Goal: Transaction & Acquisition: Purchase product/service

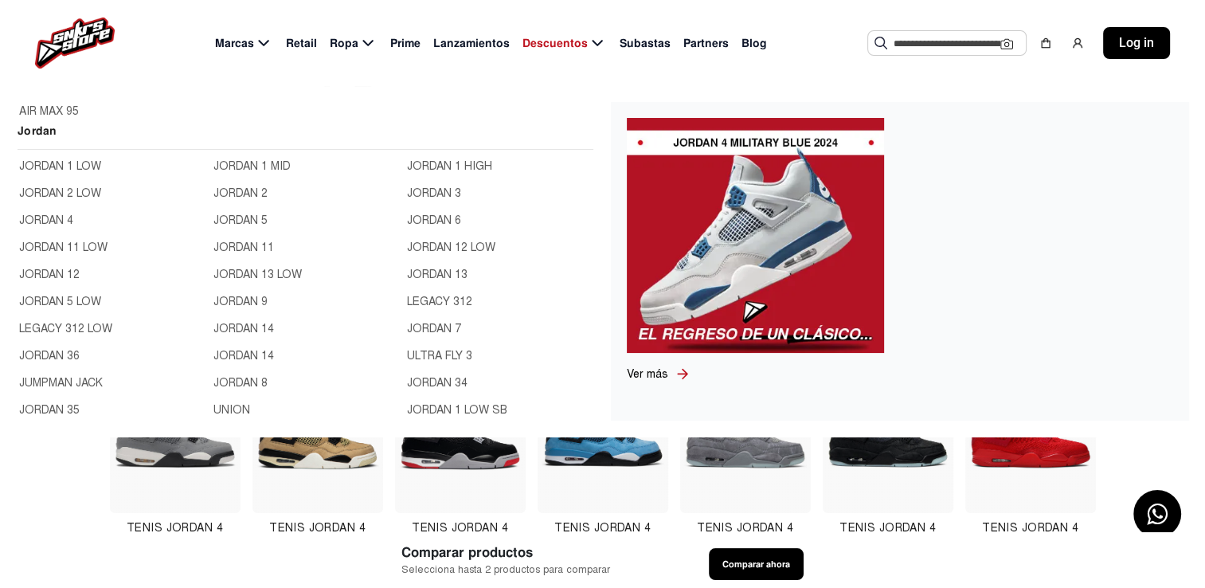
scroll to position [558, 0]
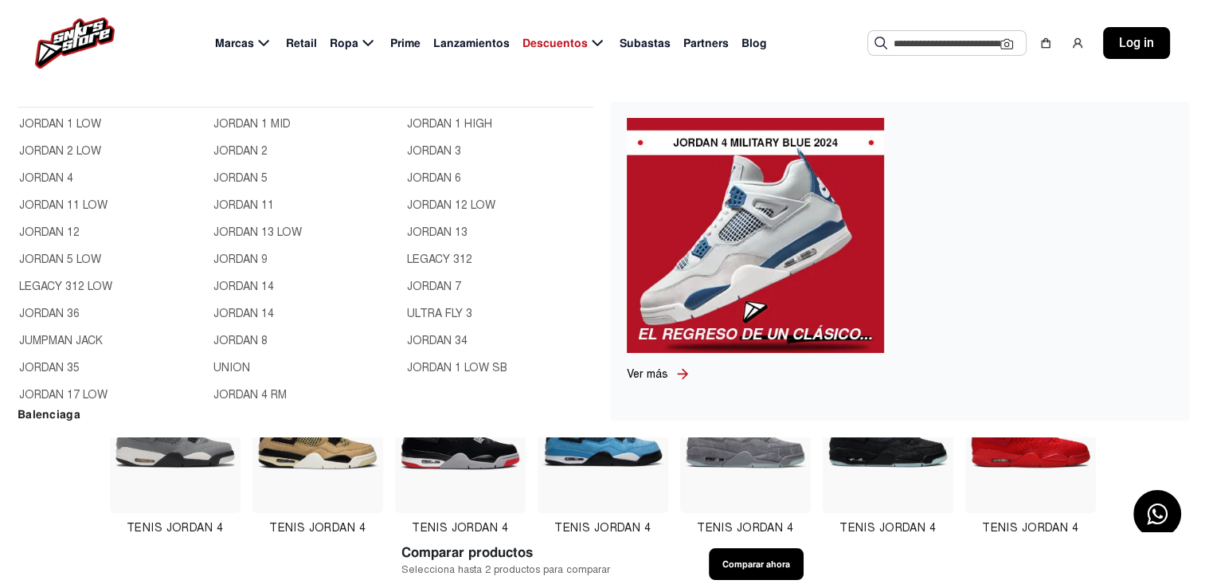
click at [53, 228] on link "JORDAN 12" at bounding box center [111, 233] width 185 height 18
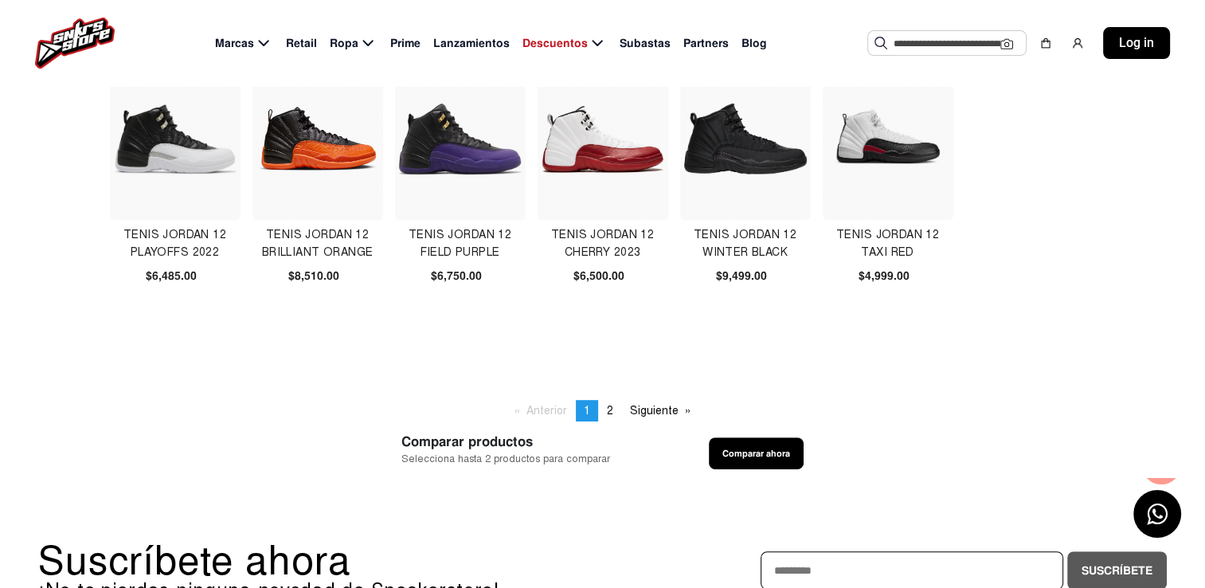
scroll to position [717, 0]
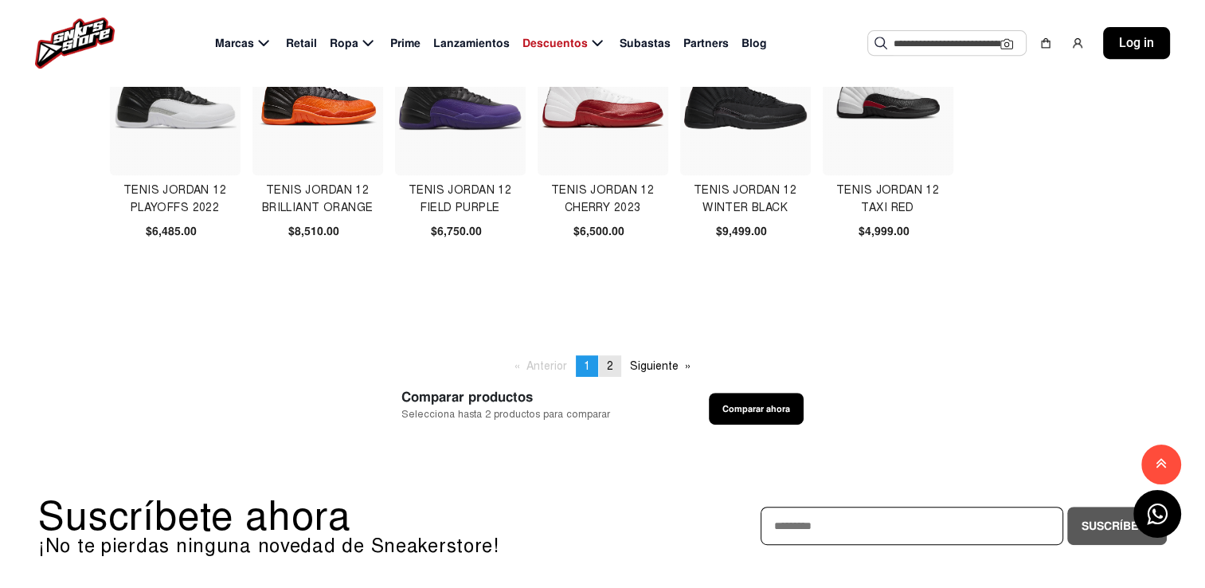
click at [608, 367] on span "2" at bounding box center [610, 366] width 6 height 14
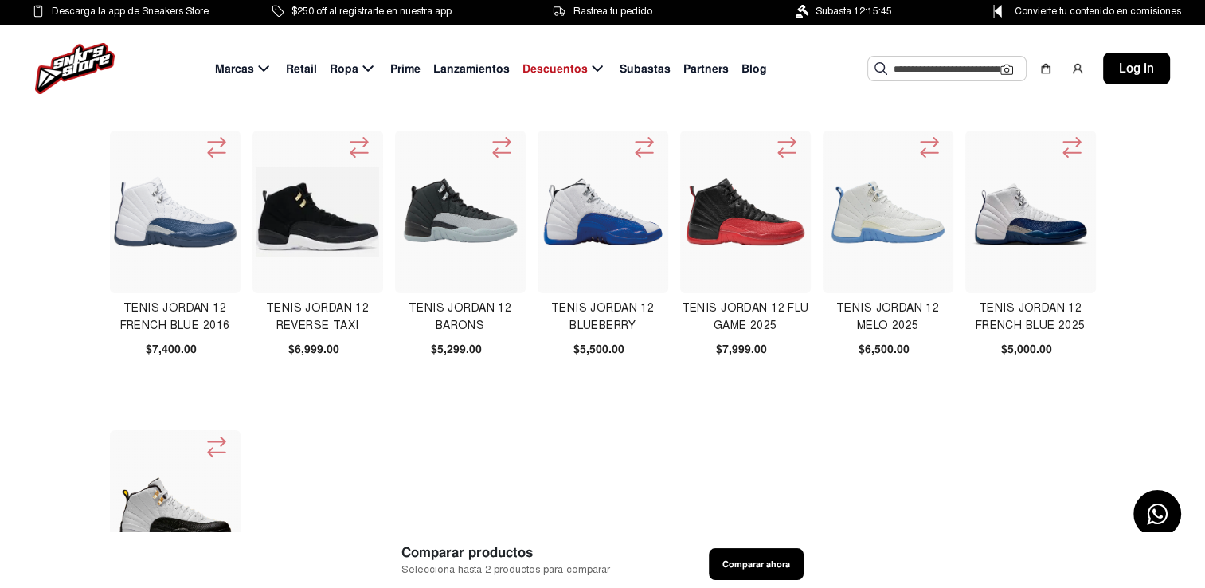
click at [748, 233] on img at bounding box center [745, 212] width 123 height 123
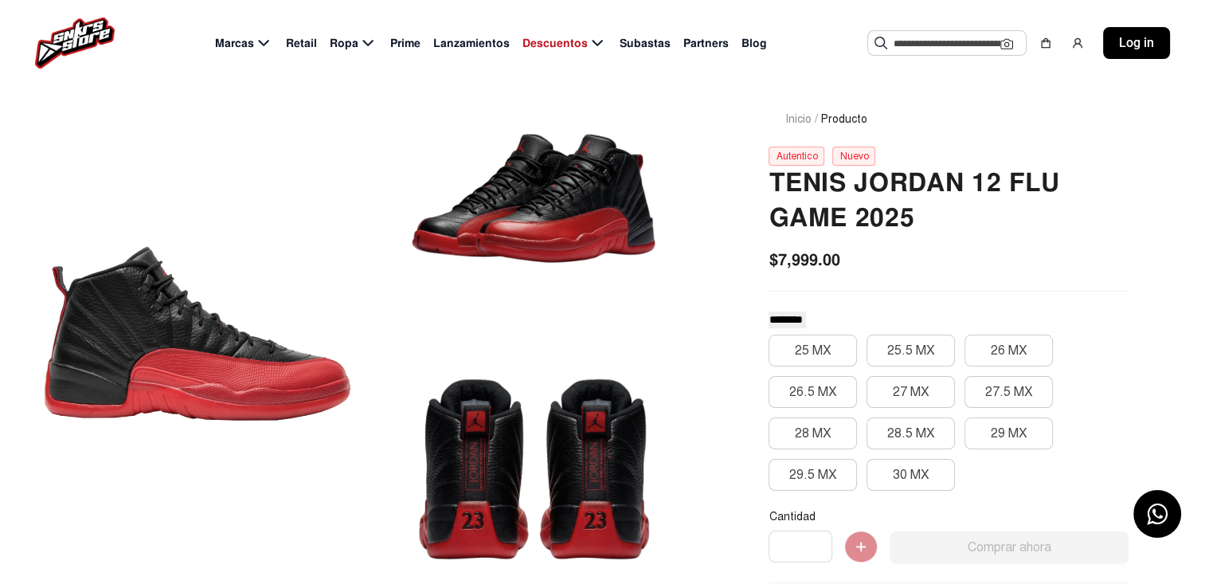
scroll to position [80, 0]
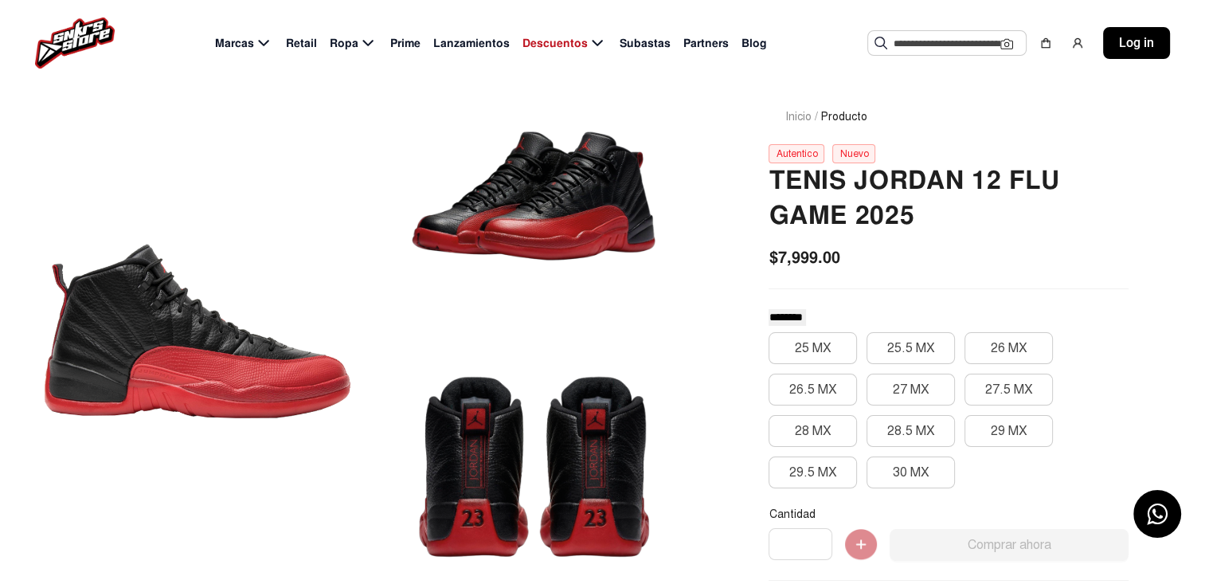
click at [147, 379] on div at bounding box center [197, 331] width 318 height 522
click at [572, 238] on div at bounding box center [534, 196] width 318 height 252
click at [902, 383] on button "27 MX" at bounding box center [911, 390] width 88 height 32
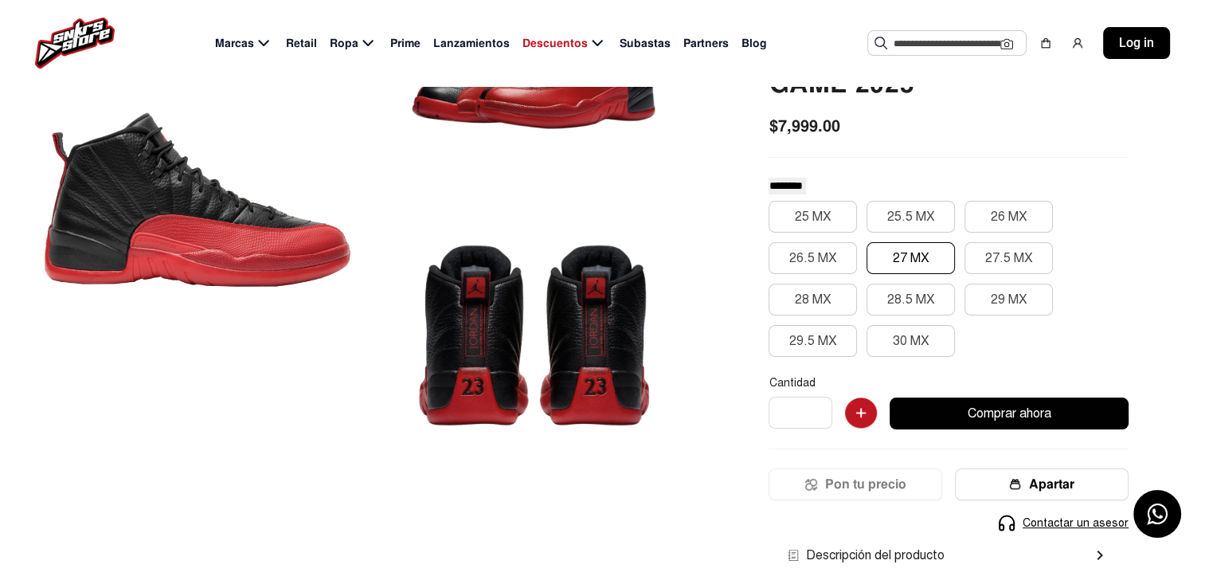
scroll to position [239, 0]
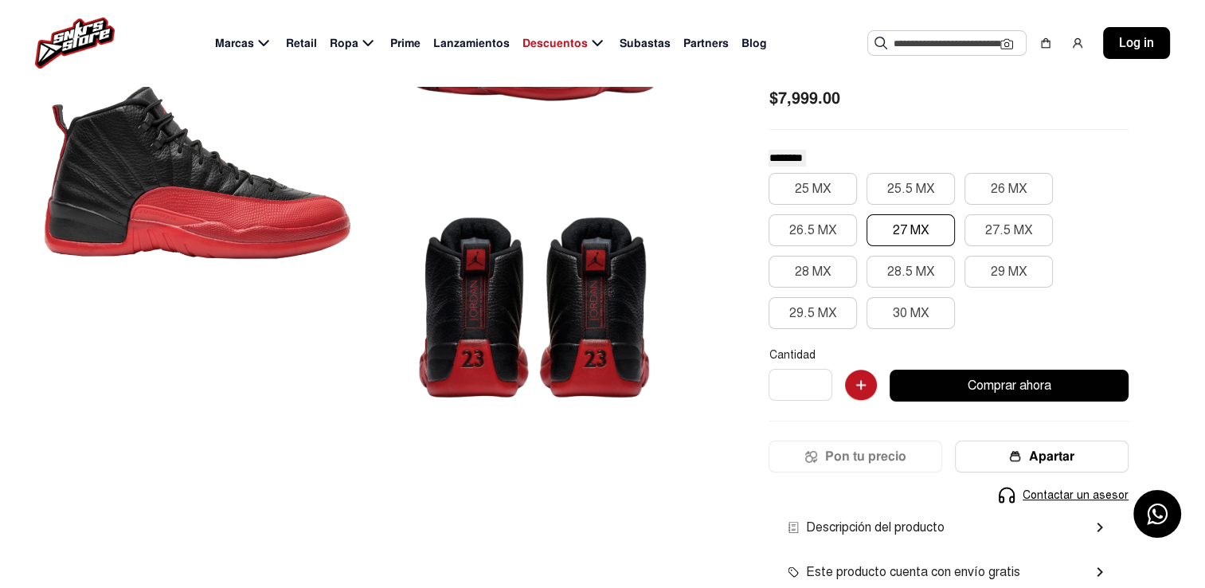
click at [139, 206] on div at bounding box center [197, 172] width 318 height 522
